Goal: Find specific page/section: Find specific page/section

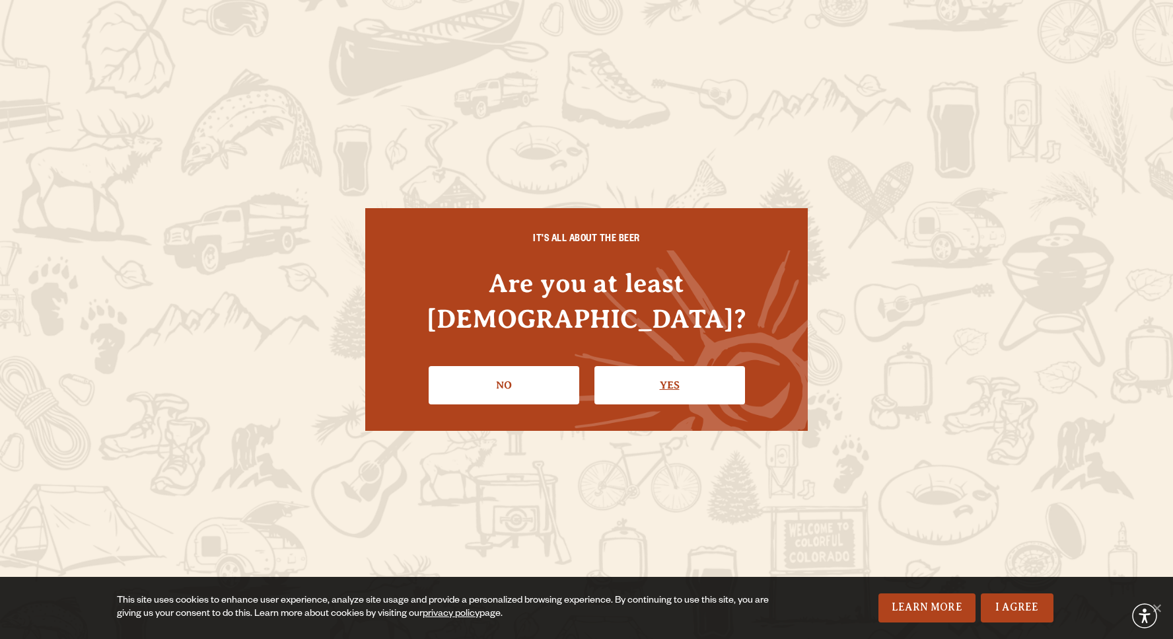
click at [667, 366] on link "Yes" at bounding box center [670, 385] width 151 height 38
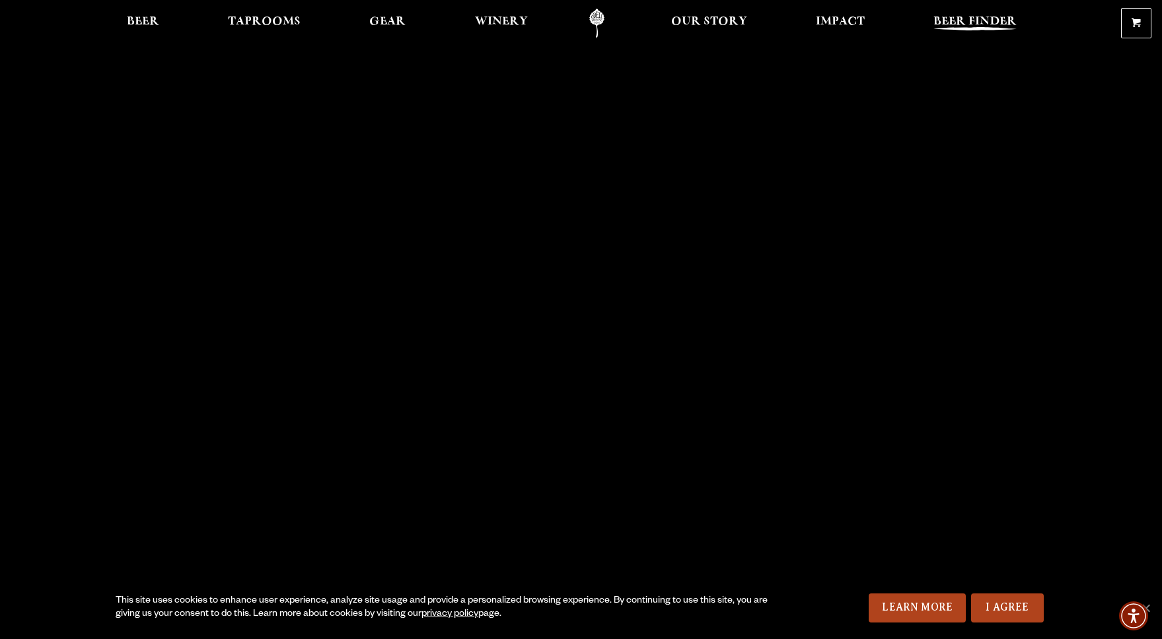
click at [966, 27] on span "Beer Finder" at bounding box center [974, 22] width 83 height 11
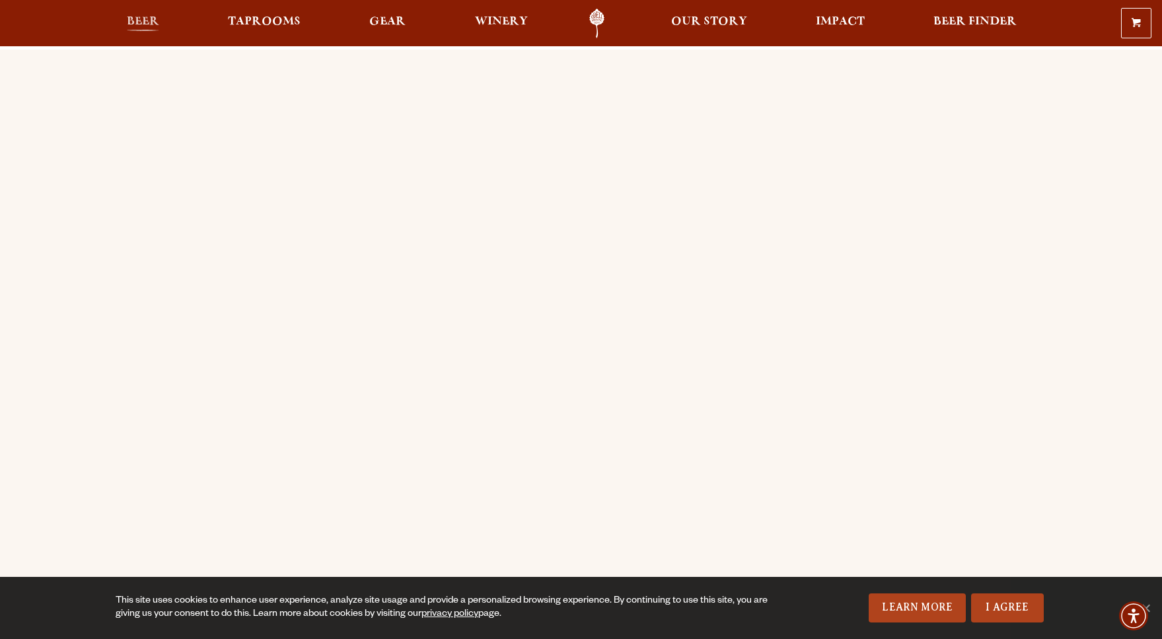
click at [146, 14] on link "Beer" at bounding box center [143, 24] width 50 height 30
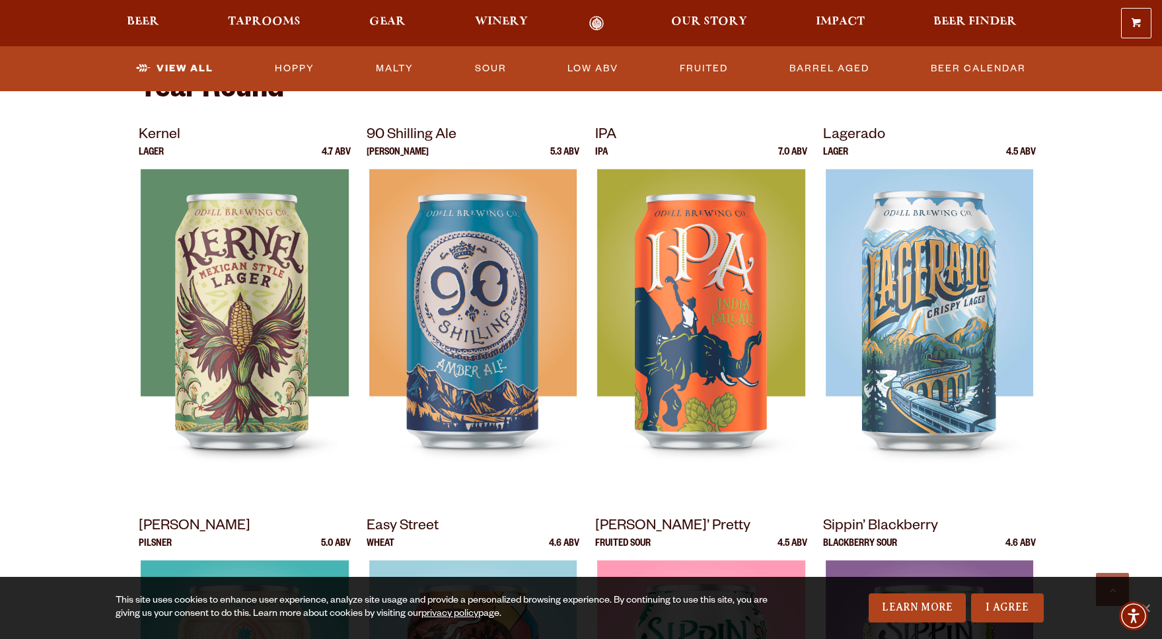
scroll to position [472, 0]
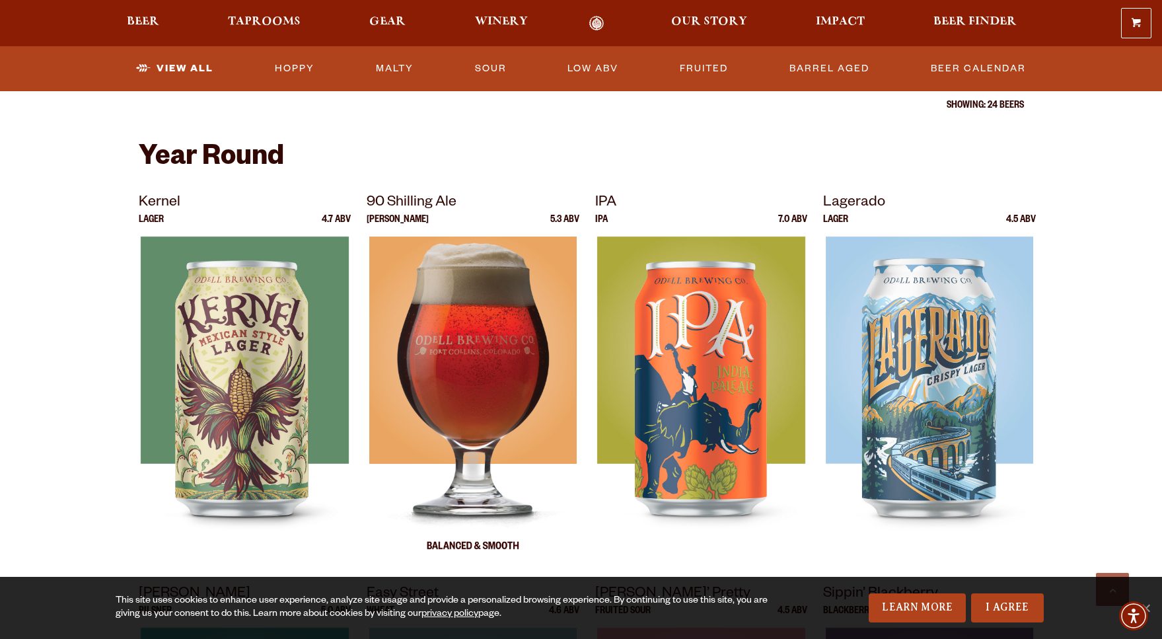
click at [437, 386] on img at bounding box center [472, 401] width 207 height 330
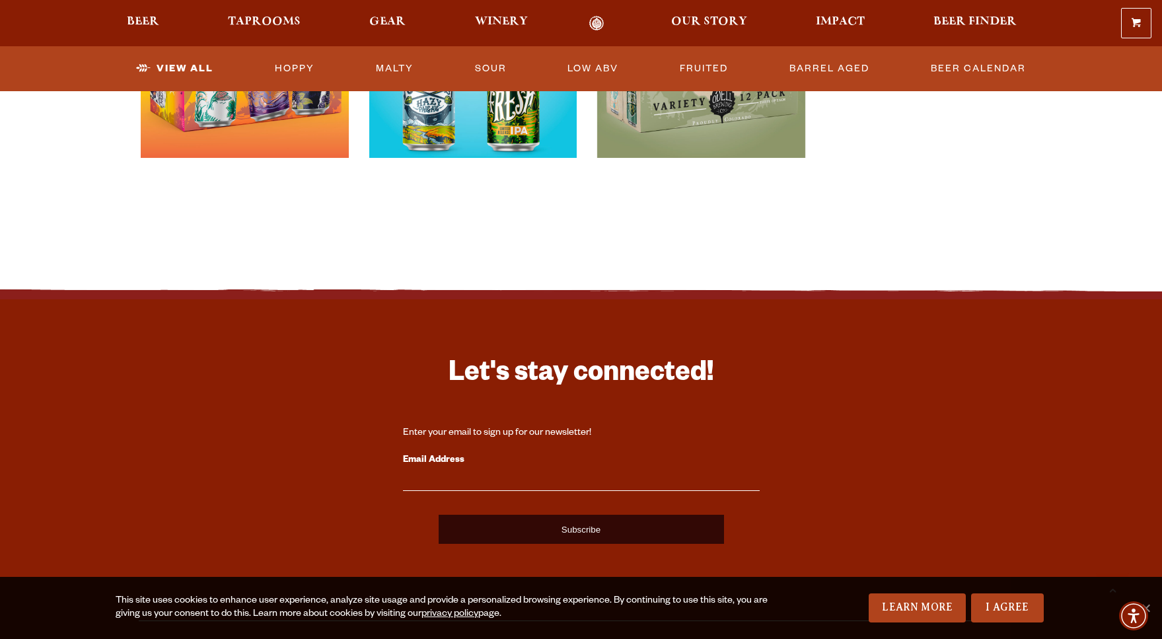
scroll to position [2216, 0]
